Goal: Task Accomplishment & Management: Use online tool/utility

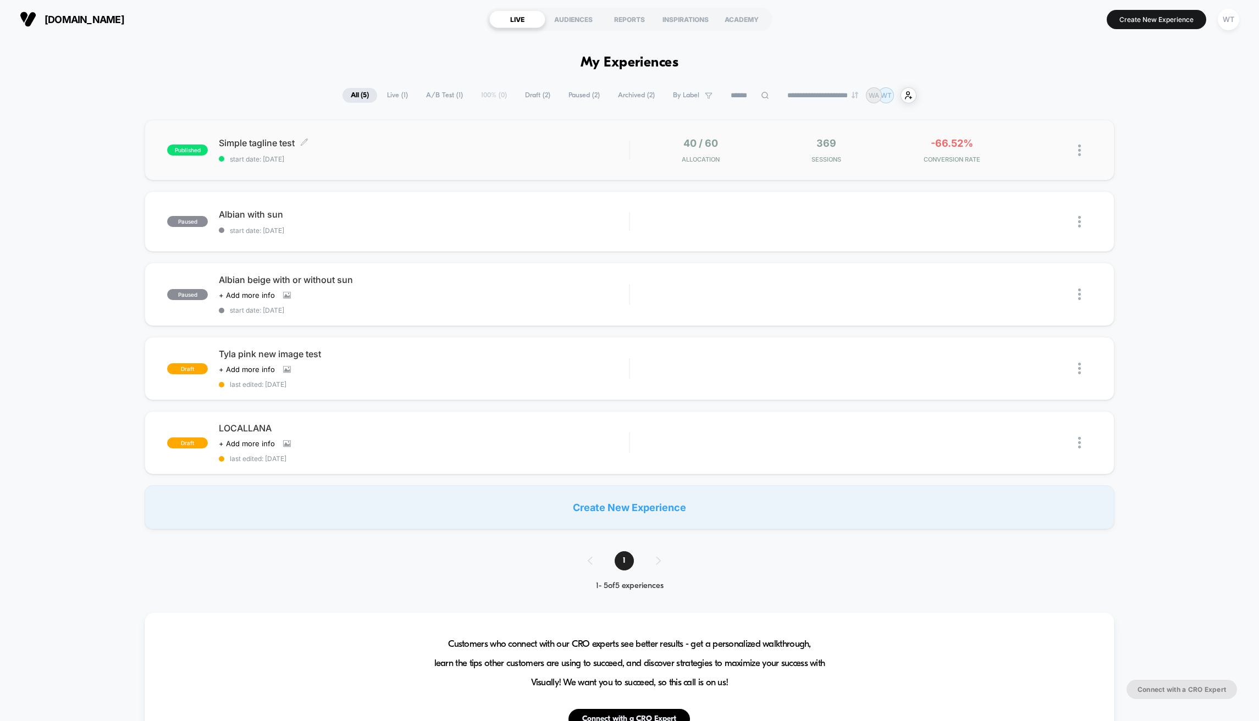
click at [189, 144] on div "published Simple tagline test Click to edit experience details Click to edit ex…" at bounding box center [398, 150] width 462 height 26
